Goal: Information Seeking & Learning: Learn about a topic

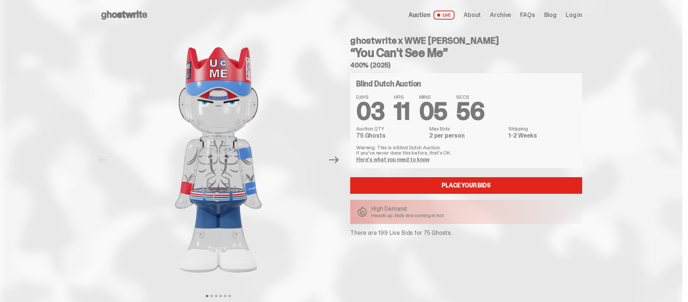
click at [123, 15] on use at bounding box center [124, 15] width 46 height 9
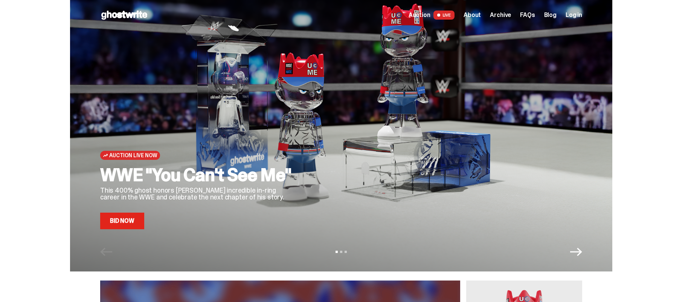
click at [124, 15] on use at bounding box center [124, 15] width 46 height 9
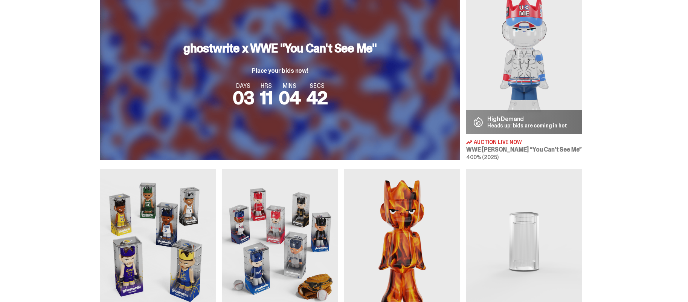
scroll to position [292, 0]
click at [518, 69] on img at bounding box center [524, 61] width 116 height 145
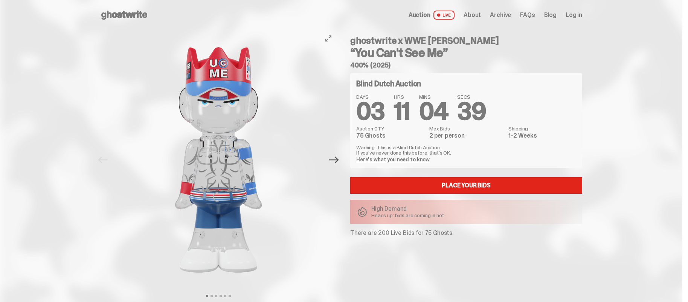
click at [338, 161] on icon "Next" at bounding box center [334, 160] width 10 height 10
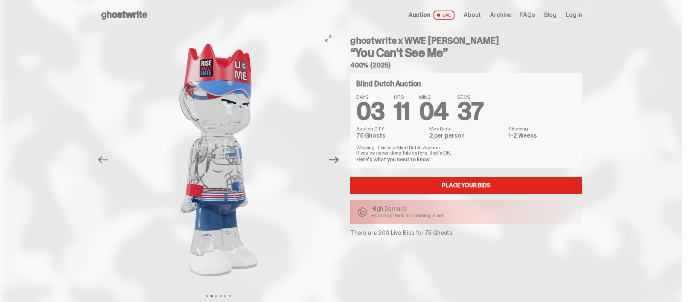
click at [338, 161] on icon "Next" at bounding box center [334, 160] width 10 height 10
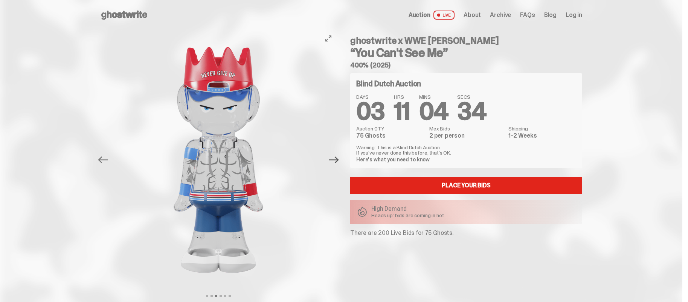
click at [338, 161] on icon "Next" at bounding box center [334, 160] width 10 height 10
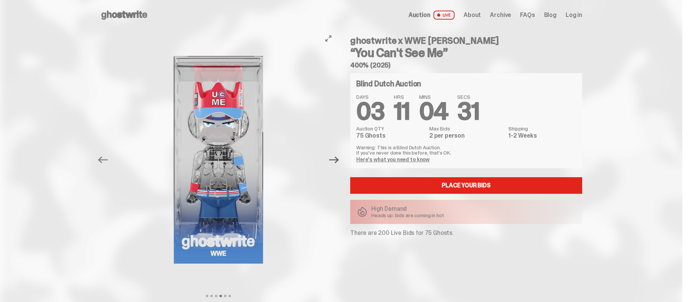
click at [338, 161] on icon "Next" at bounding box center [334, 160] width 10 height 10
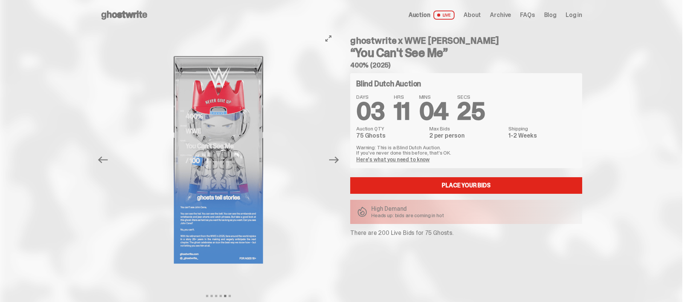
click at [211, 224] on img at bounding box center [218, 159] width 207 height 259
click at [339, 156] on icon "Next" at bounding box center [334, 160] width 10 height 10
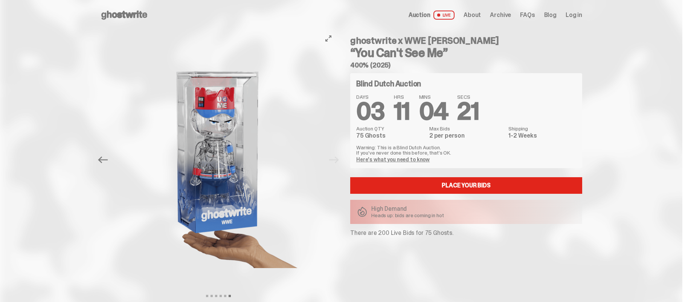
click at [336, 157] on div at bounding box center [218, 159] width 237 height 259
click at [336, 164] on div at bounding box center [218, 159] width 237 height 259
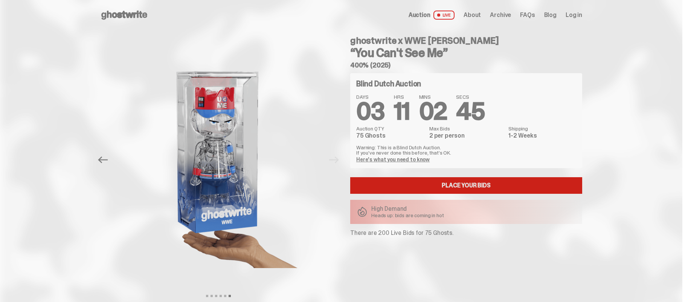
click at [464, 180] on link "Place your Bids" at bounding box center [466, 185] width 232 height 17
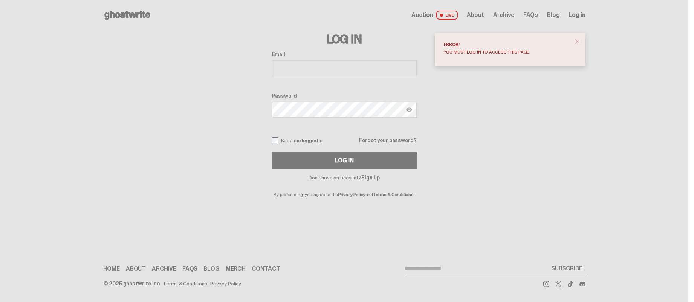
click at [506, 16] on span "Archive" at bounding box center [503, 15] width 21 height 6
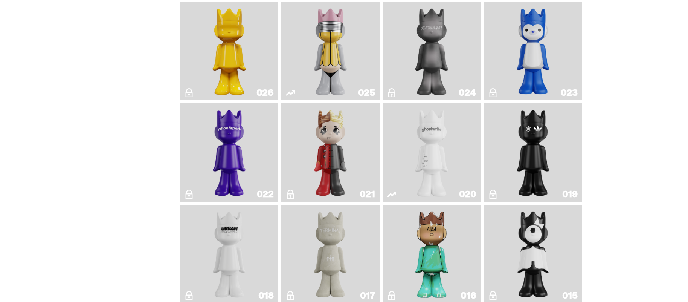
scroll to position [990, 0]
click at [533, 164] on img "Year of the Dragon" at bounding box center [533, 152] width 40 height 92
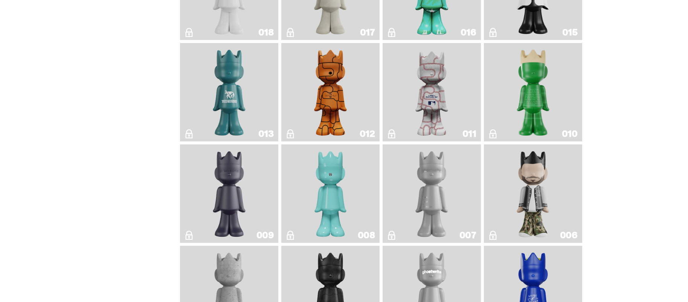
scroll to position [1253, 0]
click at [337, 137] on img "Basketball" at bounding box center [331, 92] width 40 height 92
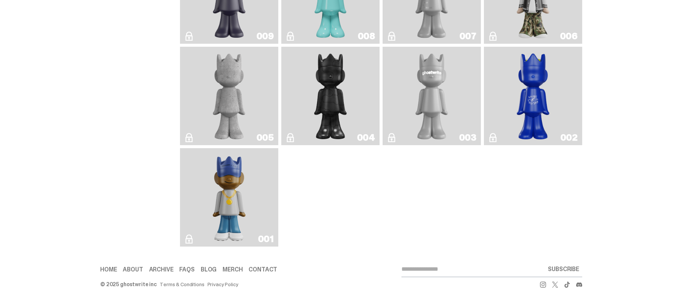
scroll to position [1464, 0]
click at [229, 213] on img "Eastside Golf" at bounding box center [228, 196] width 39 height 92
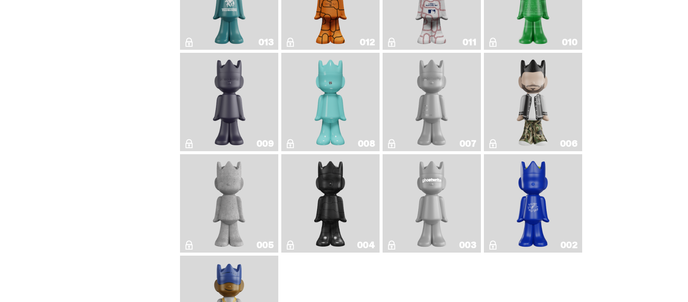
scroll to position [1341, 0]
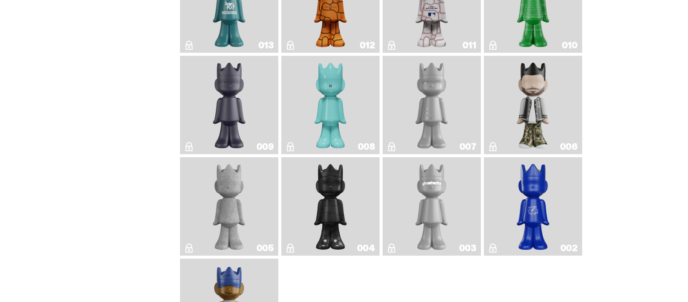
click at [255, 190] on link "005" at bounding box center [229, 206] width 89 height 92
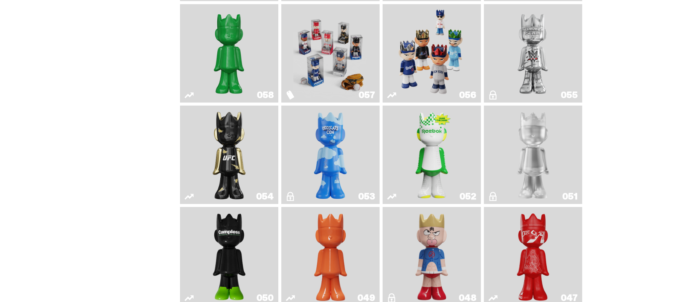
scroll to position [177, 0]
click at [233, 170] on img "Ruby" at bounding box center [229, 155] width 40 height 92
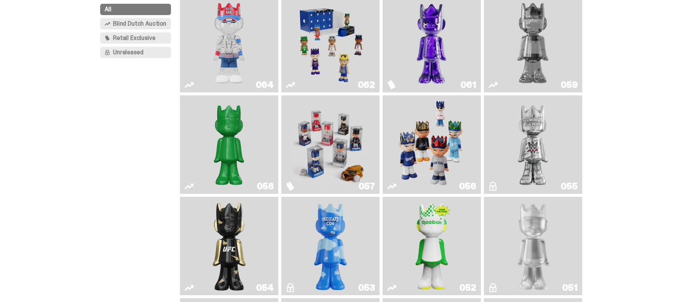
scroll to position [65, 0]
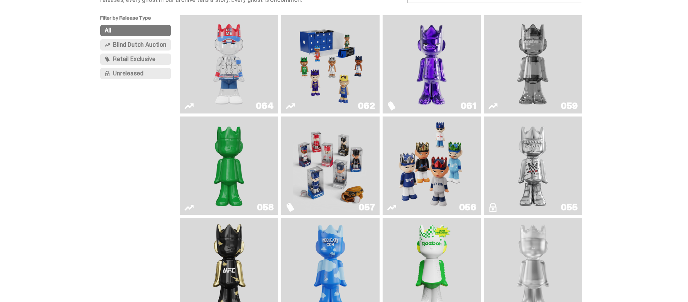
click at [418, 170] on img "Game Face (2025)" at bounding box center [432, 165] width 74 height 92
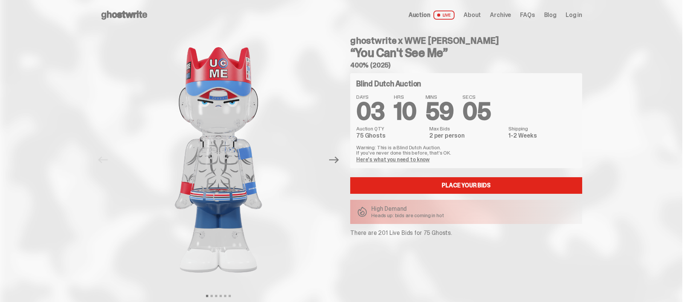
click at [479, 15] on span "About" at bounding box center [472, 15] width 17 height 6
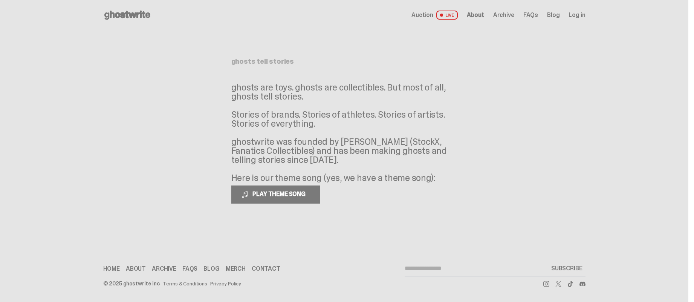
click at [548, 15] on link "Blog" at bounding box center [553, 15] width 12 height 6
click at [426, 15] on span "Auction" at bounding box center [422, 15] width 22 height 6
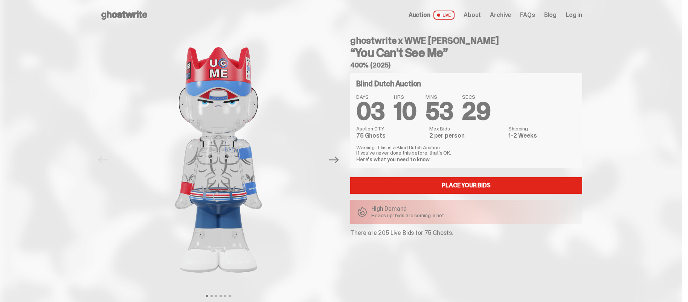
click at [530, 14] on span "FAQs" at bounding box center [527, 15] width 15 height 6
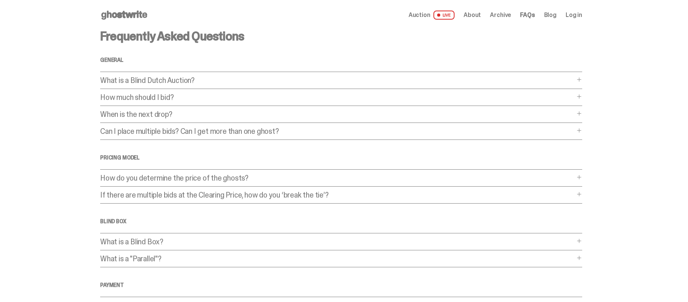
click at [160, 96] on p "How much should I bid?" at bounding box center [337, 97] width 475 height 8
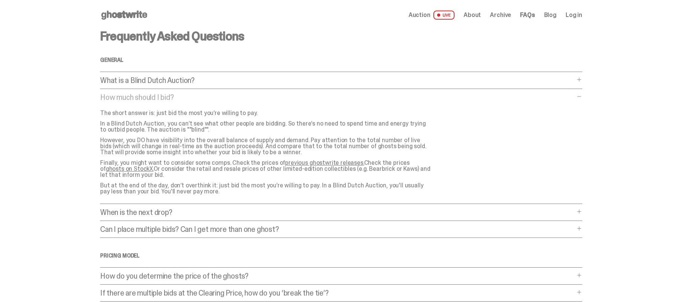
click at [341, 163] on link "previous ghostwrite releases." at bounding box center [324, 163] width 79 height 8
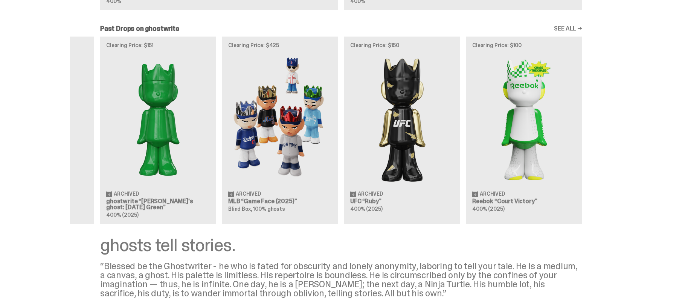
scroll to position [780, 0]
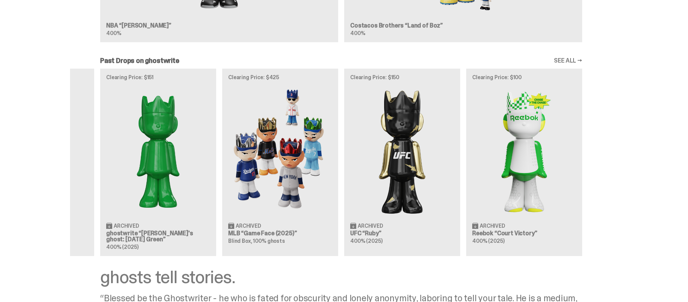
click at [530, 121] on div "Clearing Price: $500 Archived NBA “Game Face (2025)” Blind Box, 100% ghosts Cle…" at bounding box center [341, 162] width 542 height 187
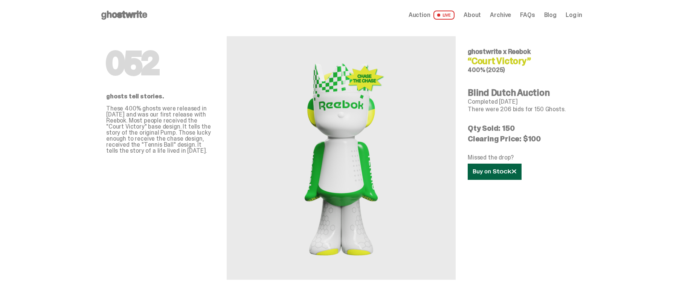
click at [495, 171] on icon at bounding box center [494, 172] width 43 height 6
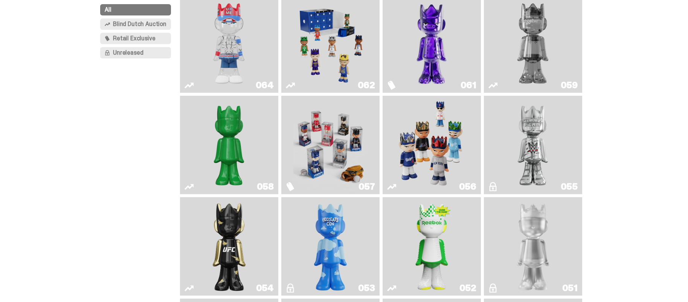
scroll to position [88, 0]
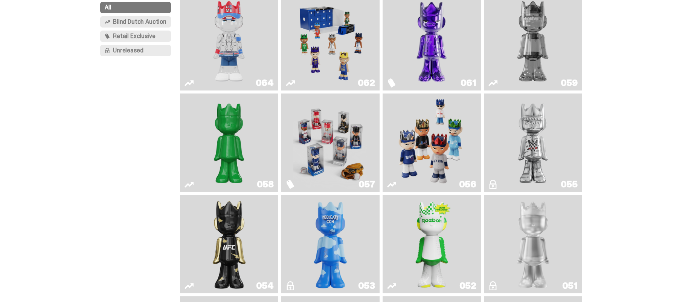
click at [559, 160] on img "I Was There SummerSlam" at bounding box center [533, 142] width 74 height 92
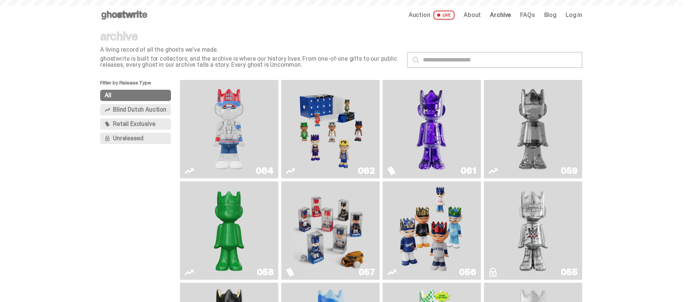
scroll to position [88, 0]
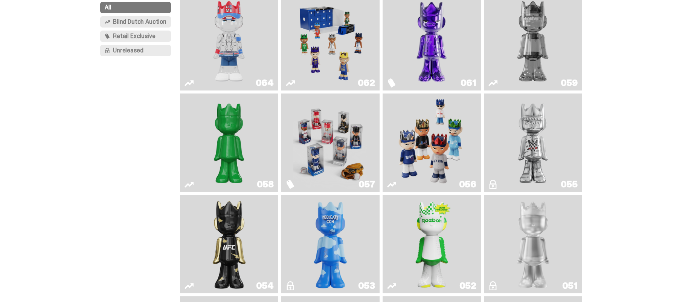
click at [537, 140] on img "I Was There SummerSlam" at bounding box center [533, 142] width 74 height 92
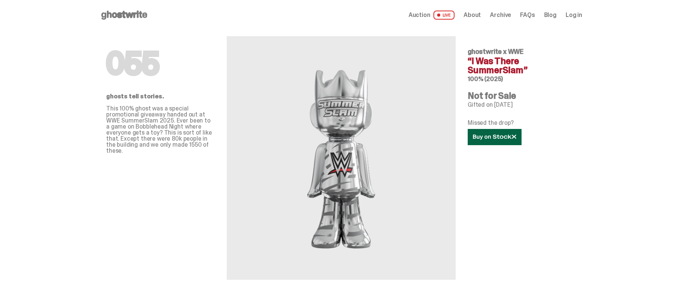
click at [504, 134] on icon at bounding box center [494, 137] width 43 height 6
